Goal: Find specific page/section: Find specific page/section

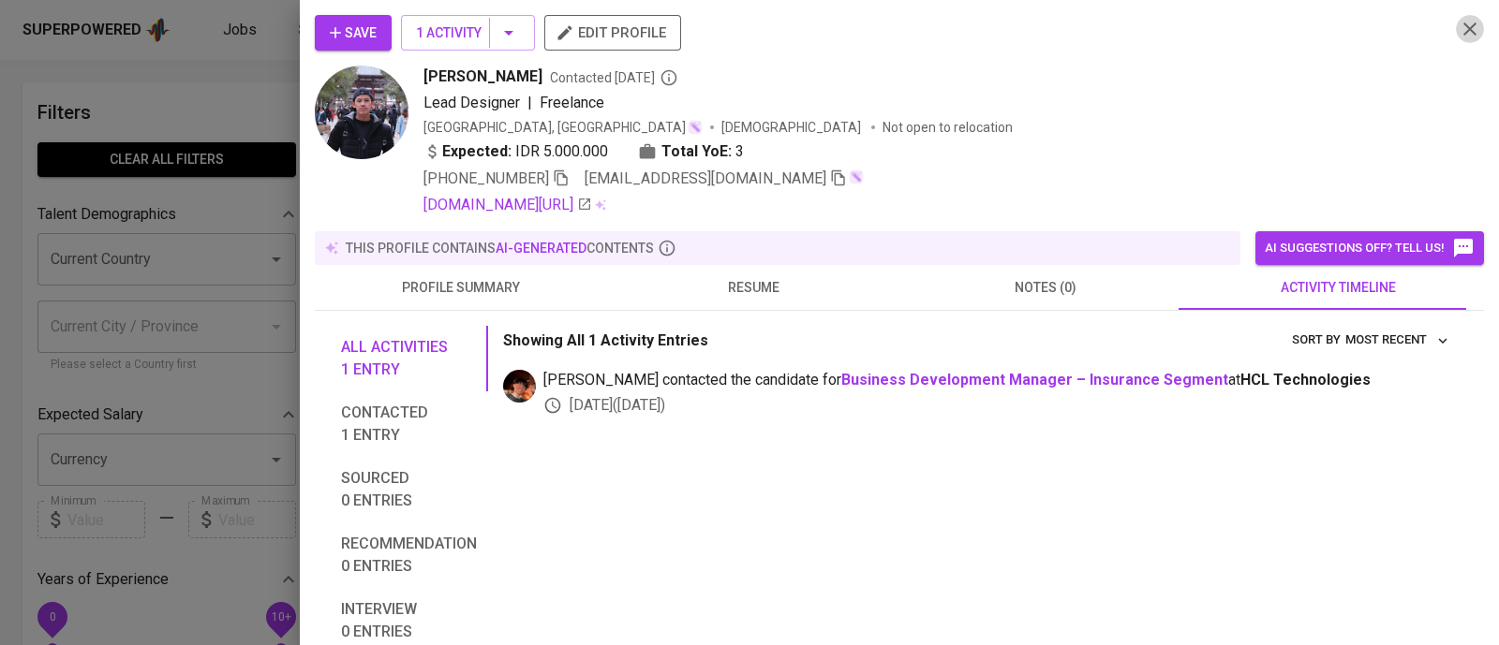
click at [1460, 36] on icon "button" at bounding box center [1470, 29] width 22 height 22
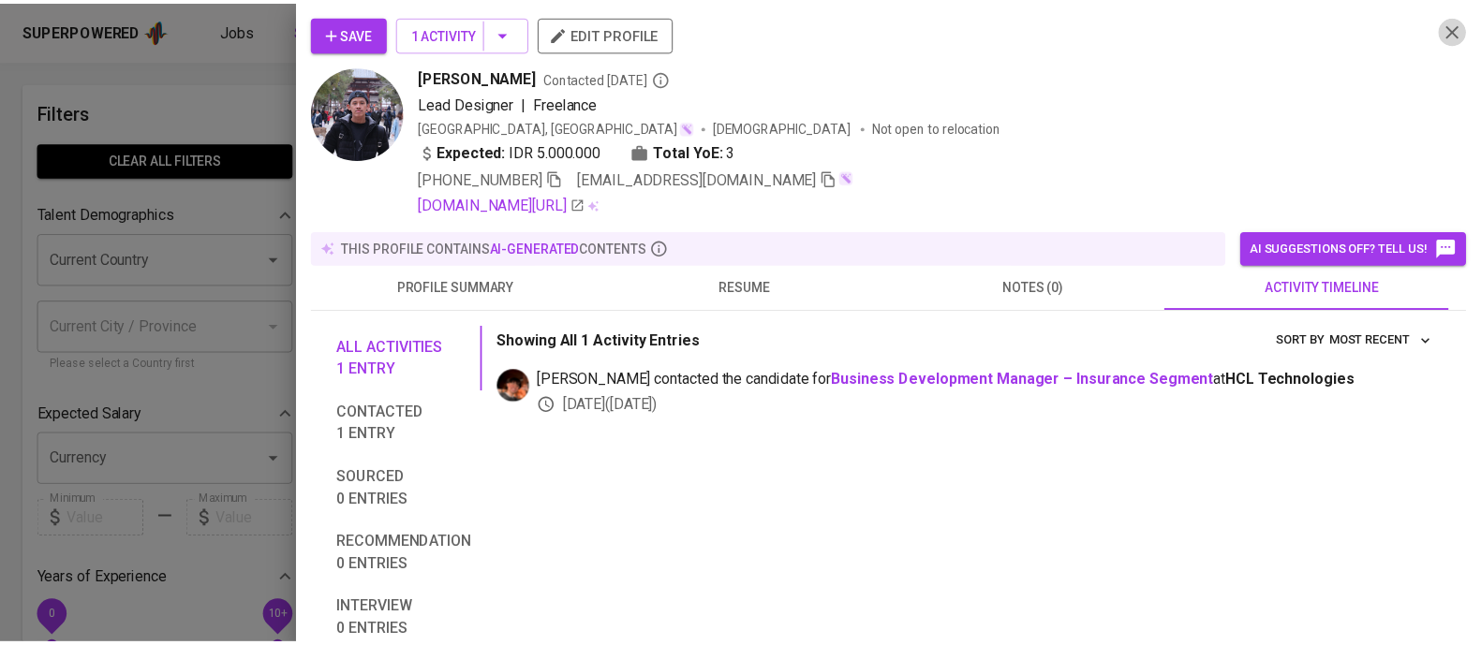
scroll to position [1, 0]
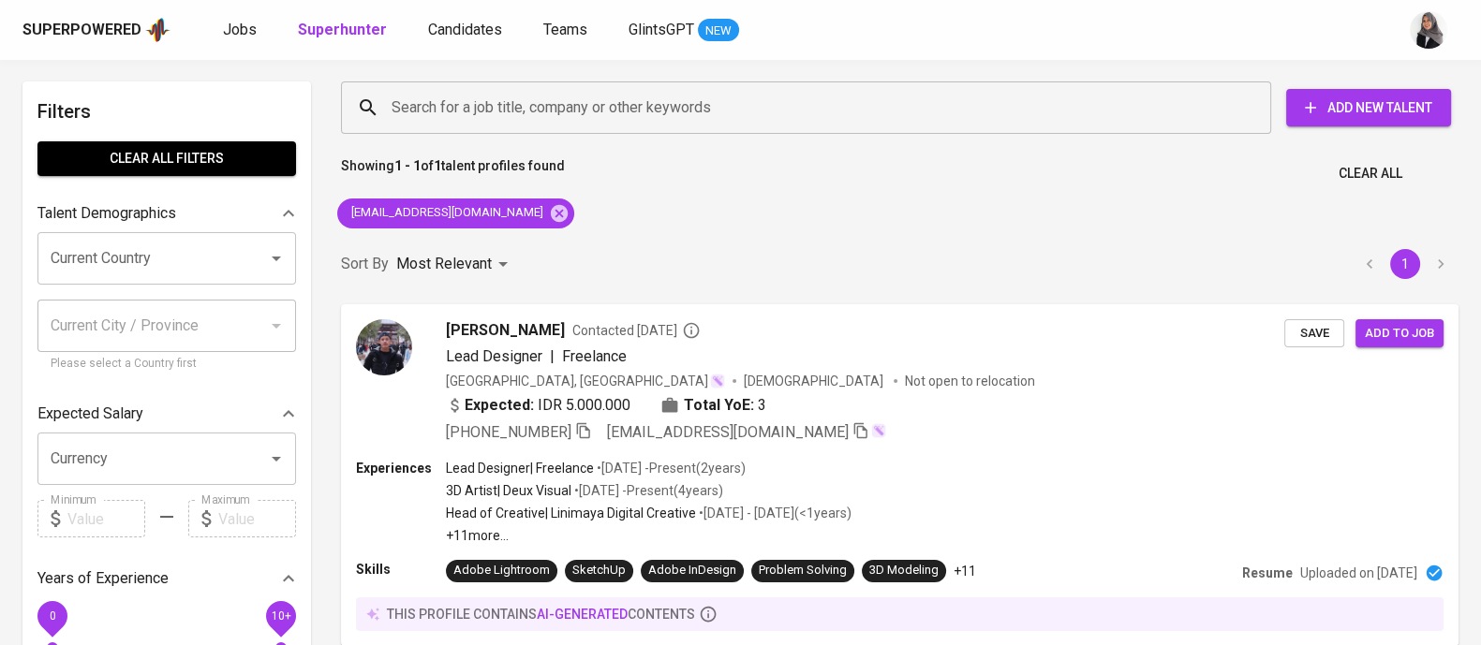
click at [1059, 199] on div "Search for a job title, company or other keywords Search for a job title, compa…" at bounding box center [900, 390] width 1140 height 640
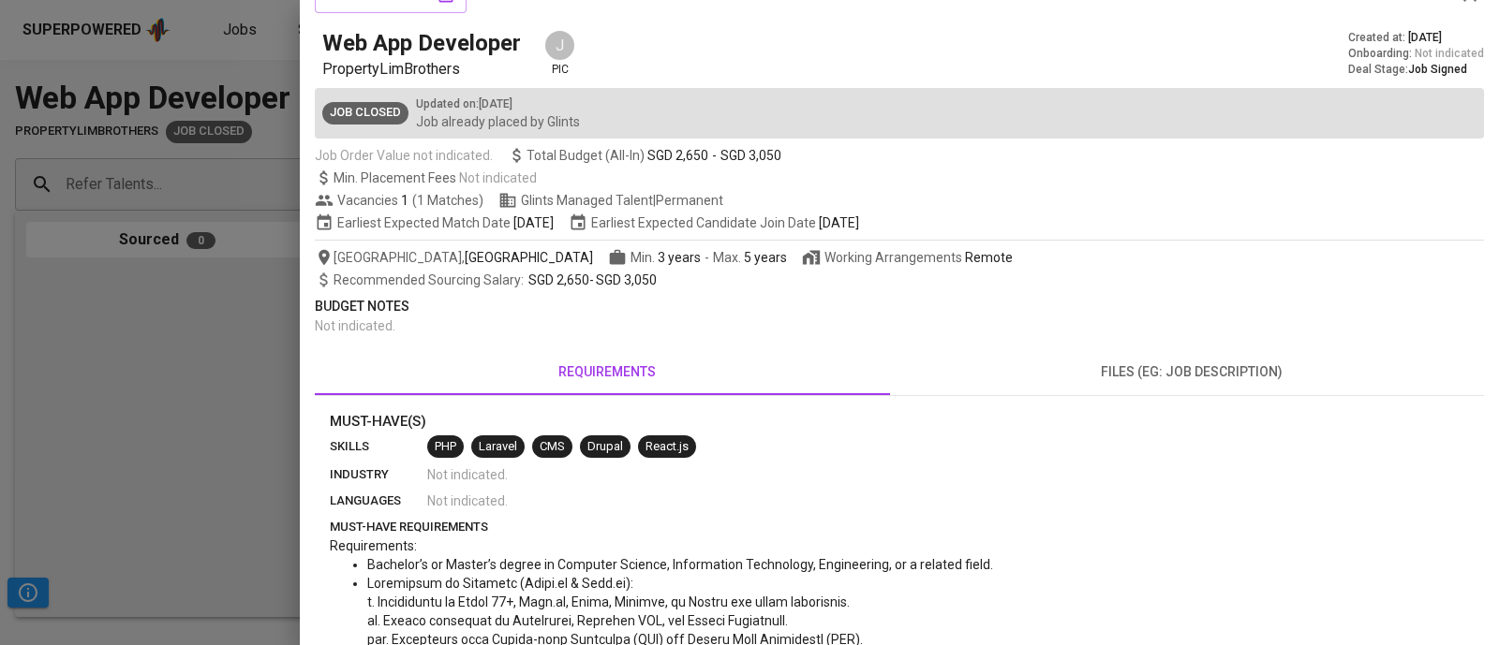
scroll to position [37, 0]
click at [127, 374] on div at bounding box center [749, 322] width 1499 height 645
